Goal: Information Seeking & Learning: Learn about a topic

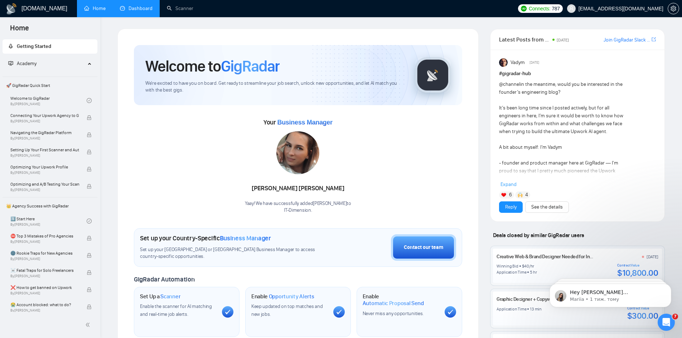
click at [140, 11] on link "Dashboard" at bounding box center [136, 8] width 33 height 6
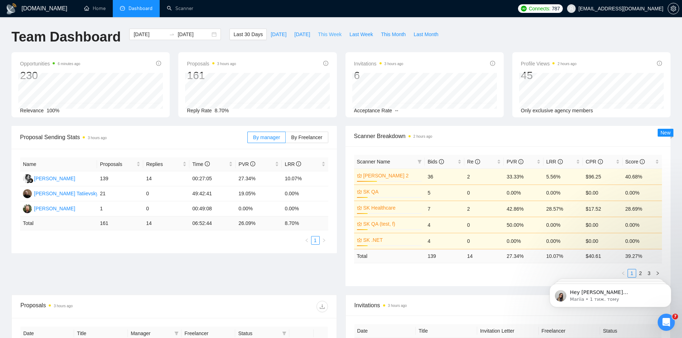
click at [318, 33] on span "This Week" at bounding box center [330, 34] width 24 height 8
type input "[DATE]"
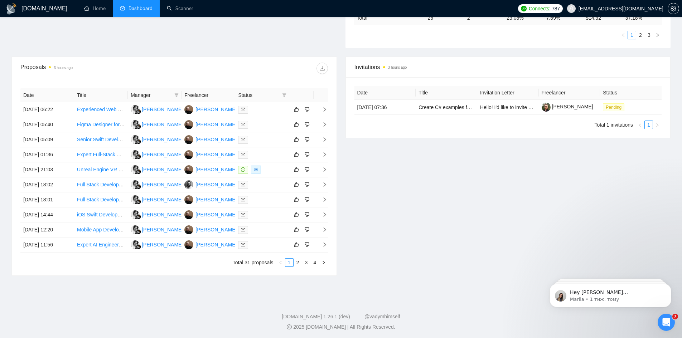
scroll to position [240, 0]
click at [299, 263] on link "2" at bounding box center [298, 262] width 8 height 8
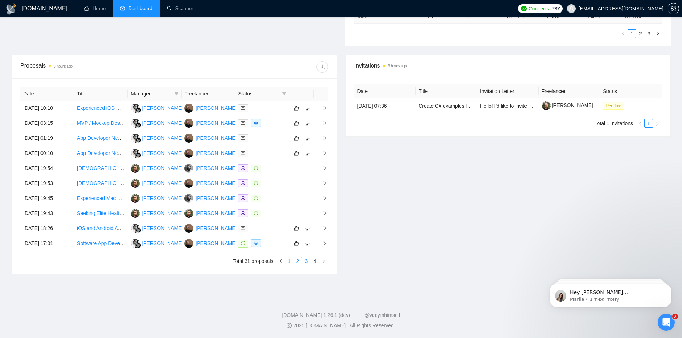
click at [306, 264] on link "3" at bounding box center [307, 262] width 8 height 8
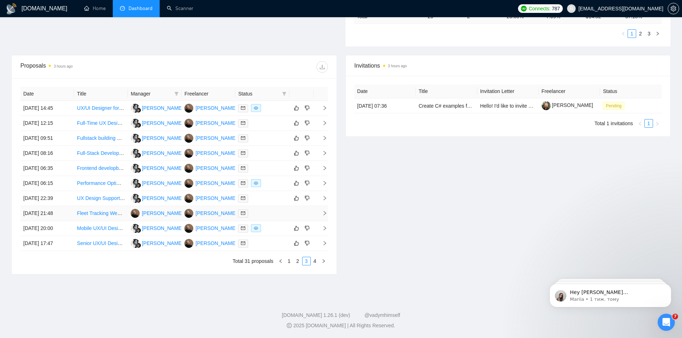
click at [90, 215] on link "Fleet Tracking Web/App" at bounding box center [103, 214] width 53 height 6
